Goal: Share content

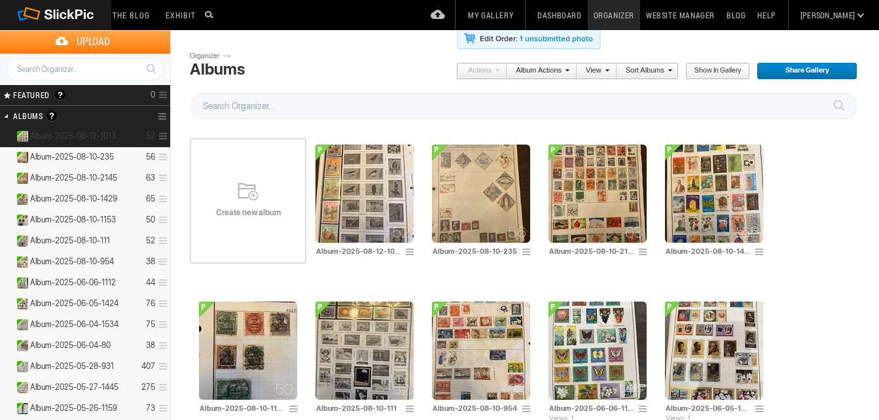
click at [87, 132] on span "Album-2025-08-12-1013" at bounding box center [73, 136] width 86 height 10
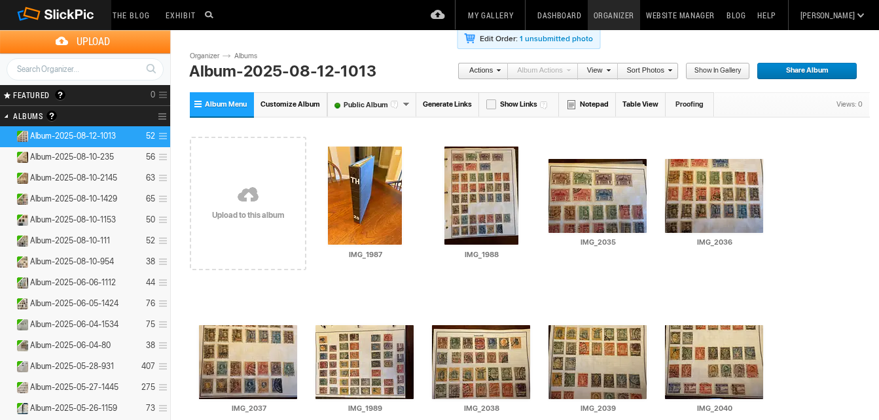
click at [438, 99] on link "Generate Links" at bounding box center [447, 104] width 63 height 24
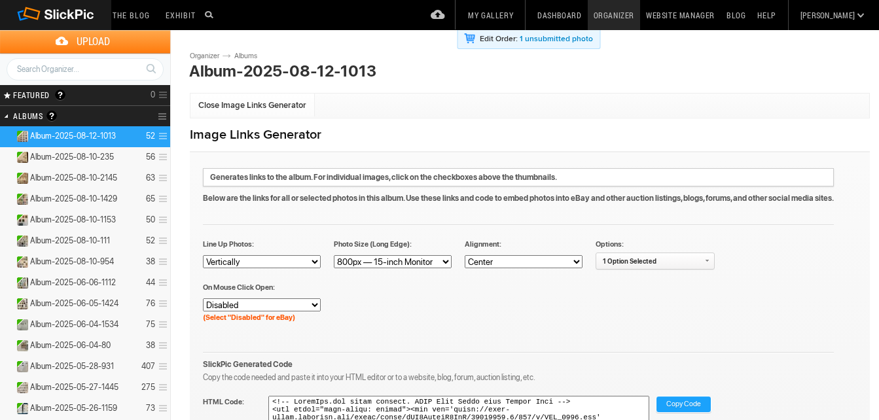
click at [682, 404] on span "Copy Code" at bounding box center [683, 405] width 35 height 17
